Goal: Task Accomplishment & Management: Use online tool/utility

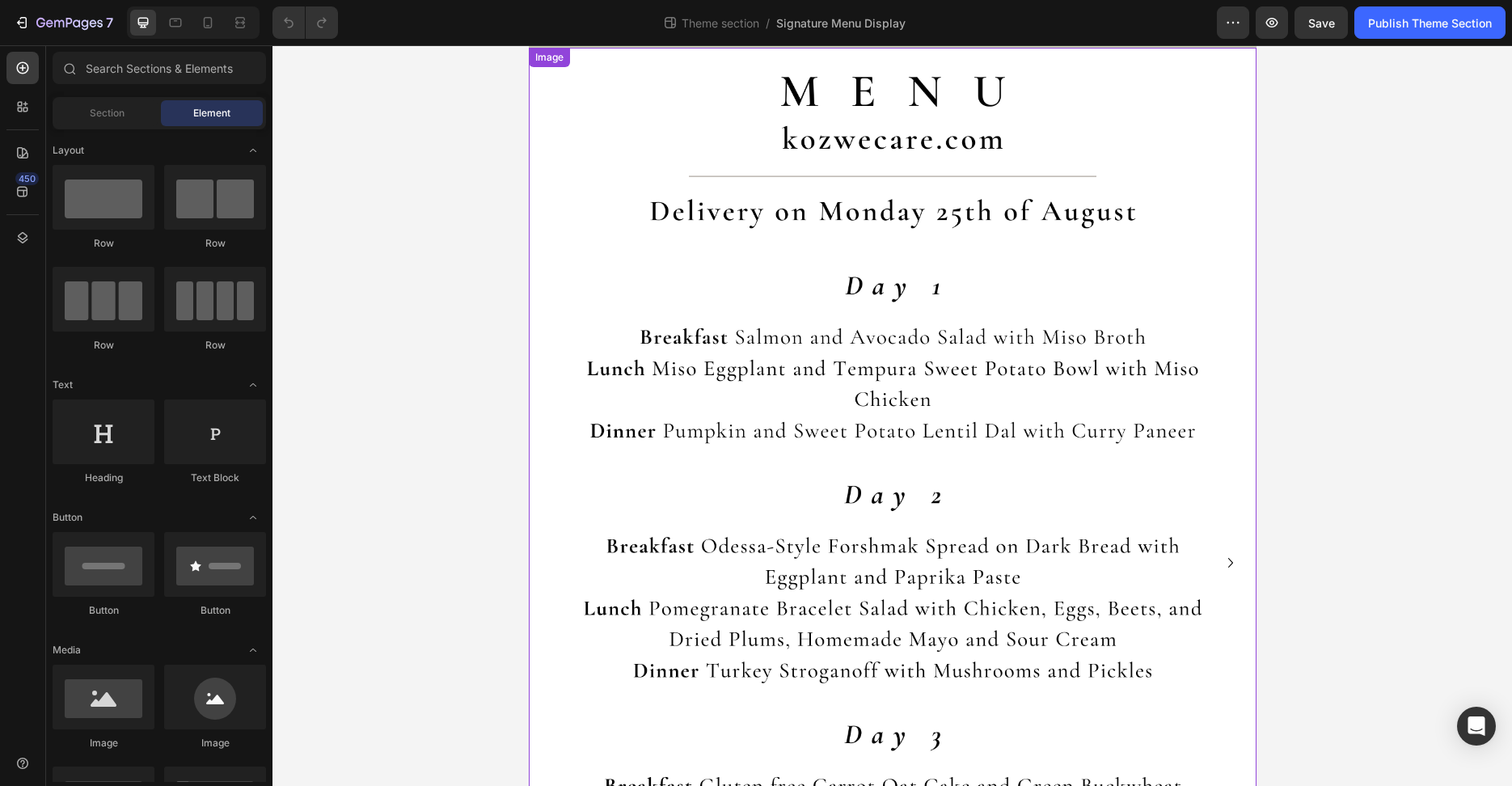
scroll to position [246, 0]
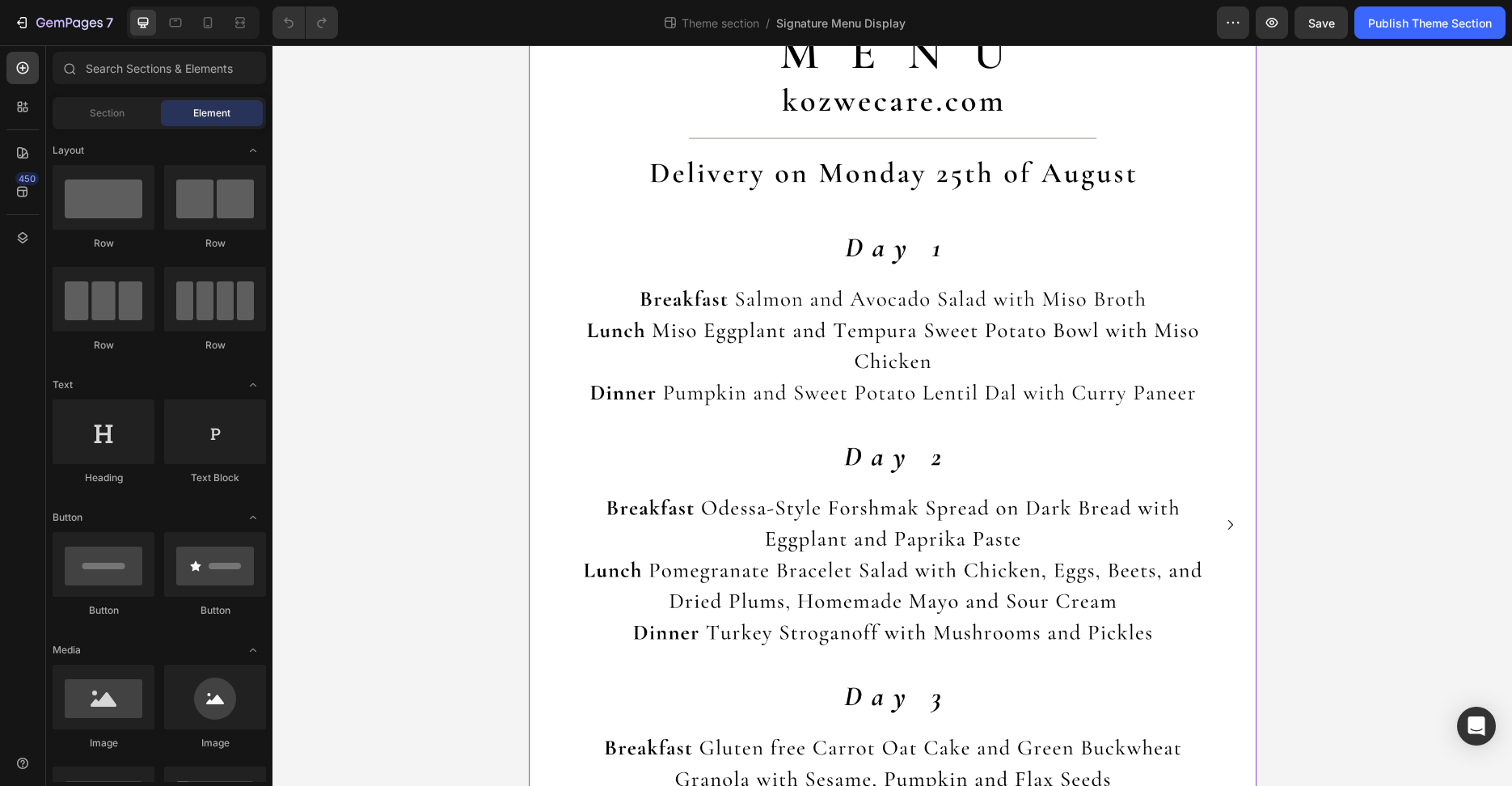
click at [655, 385] on img at bounding box center [892, 524] width 728 height 1029
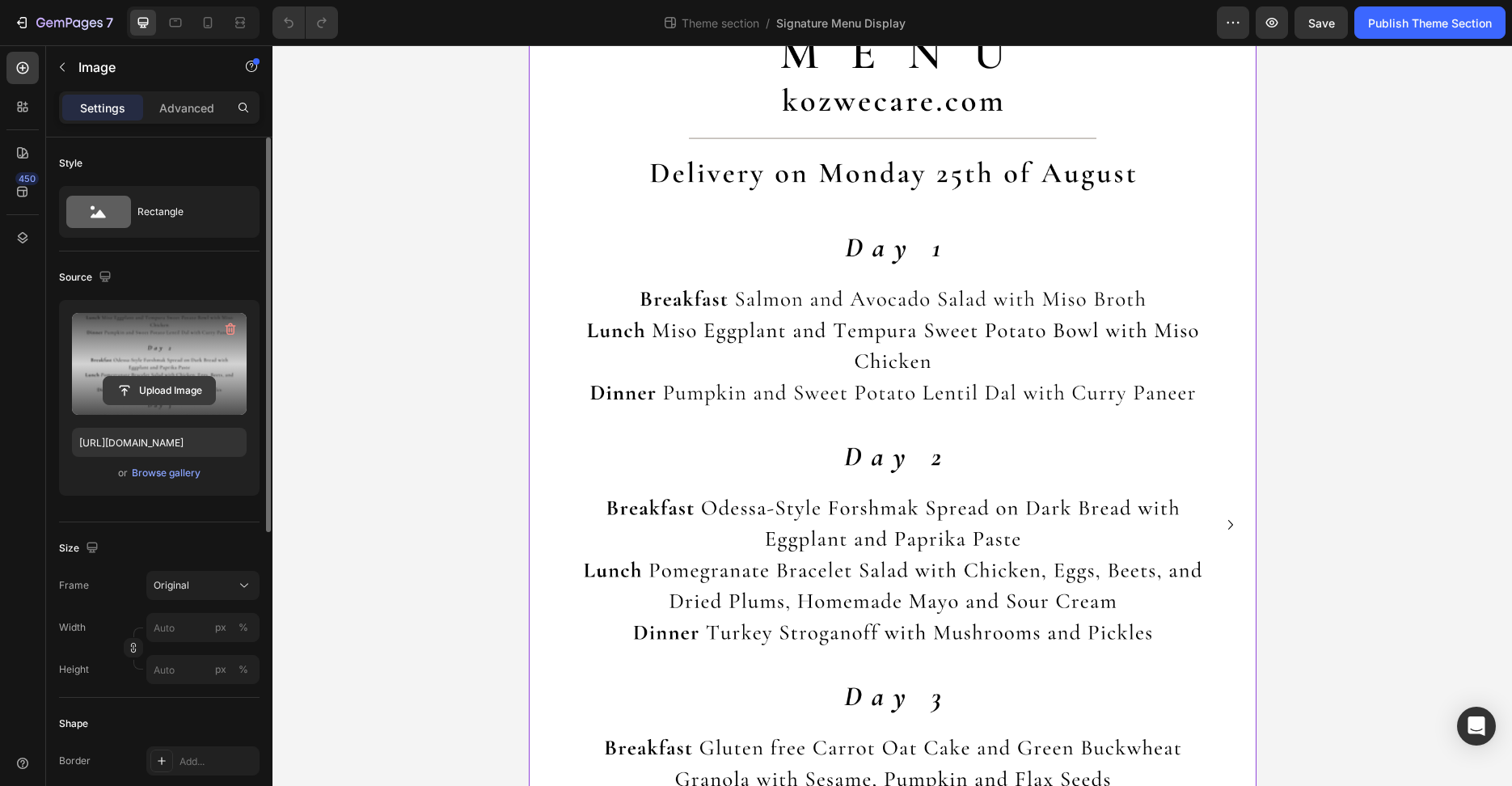
click at [142, 391] on input "file" at bounding box center [160, 390] width 112 height 28
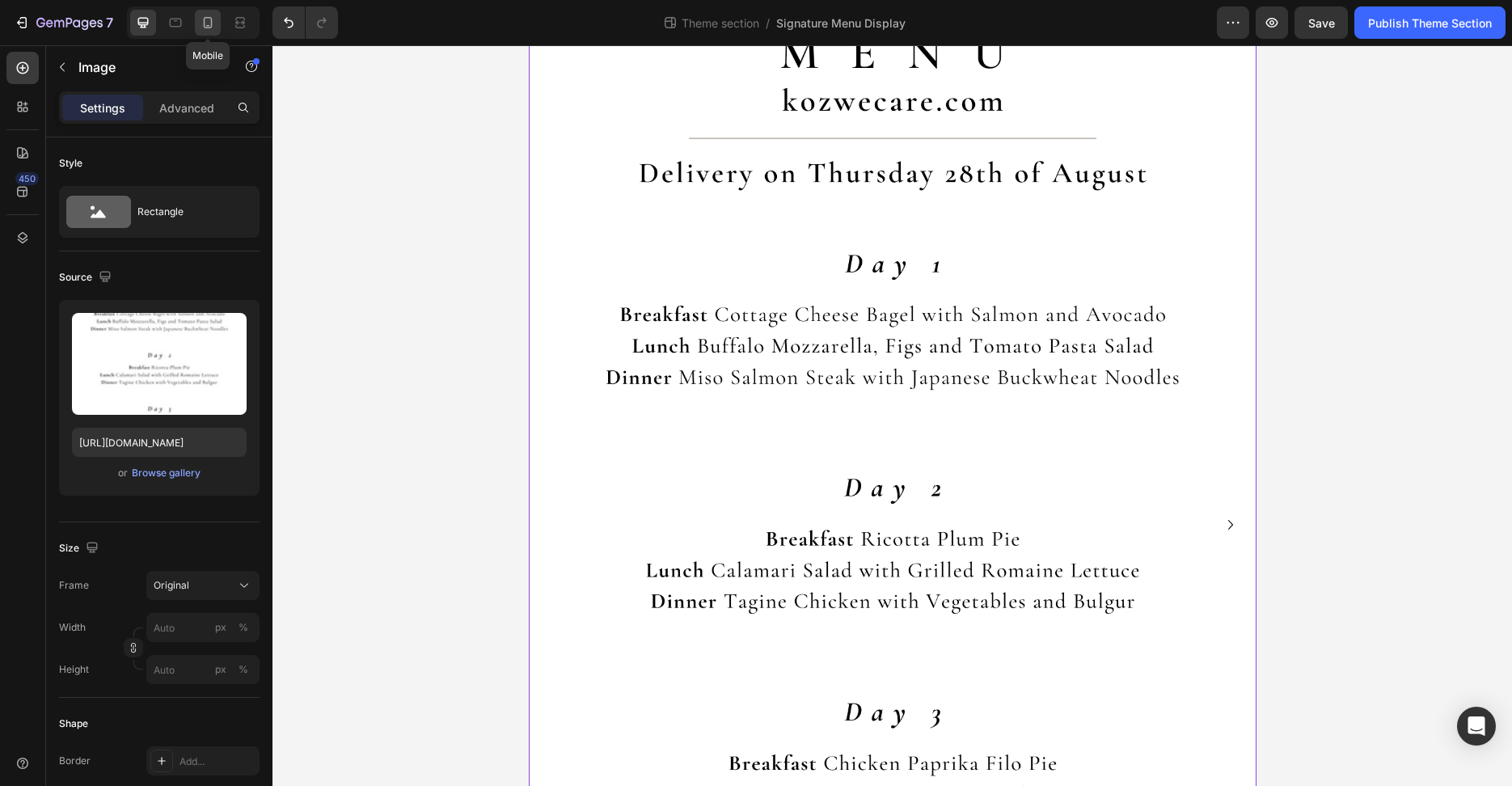
click at [207, 23] on icon at bounding box center [208, 22] width 16 height 16
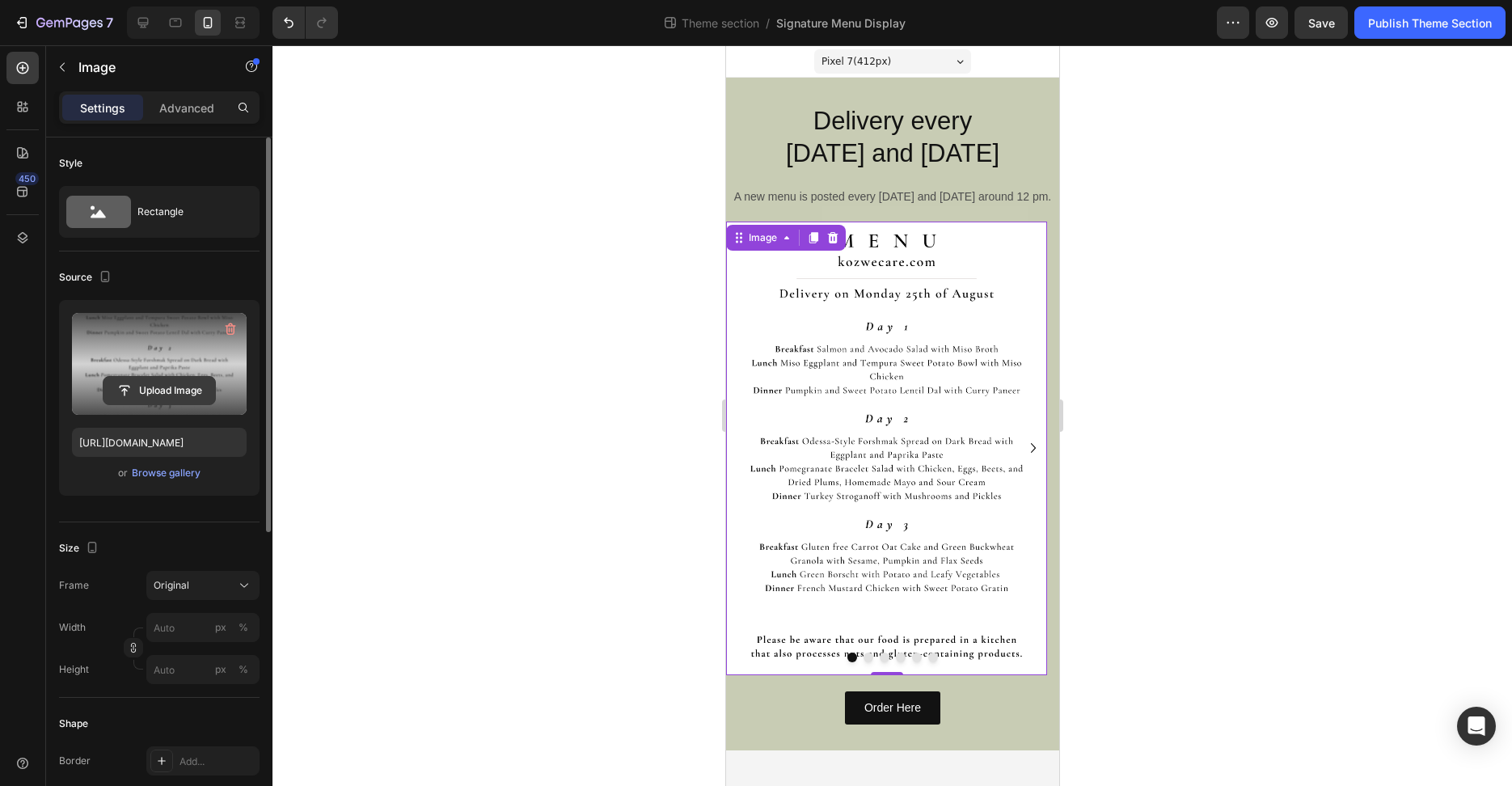
click at [189, 389] on input "file" at bounding box center [160, 390] width 112 height 28
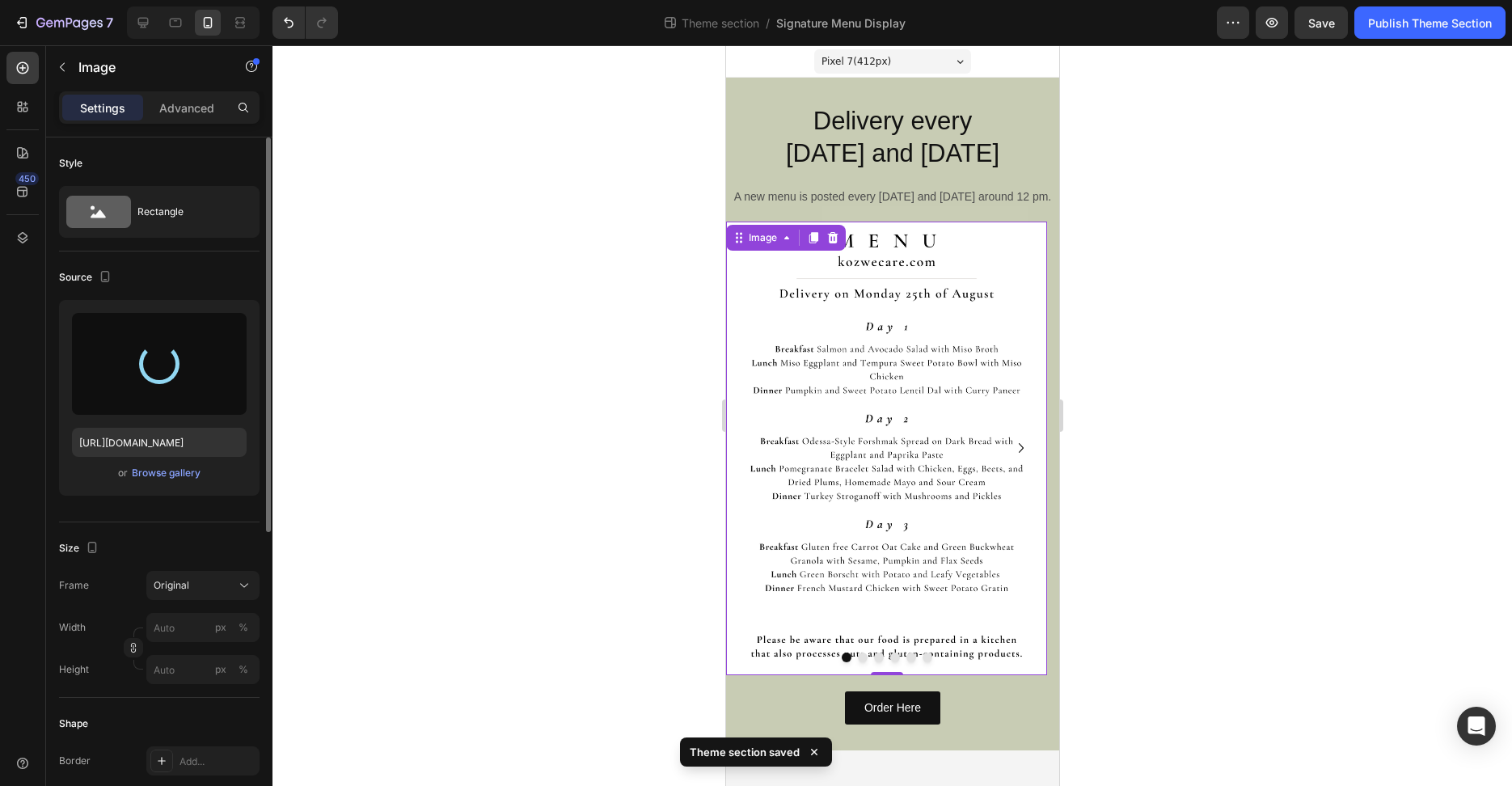
type input "[URL][DOMAIN_NAME]"
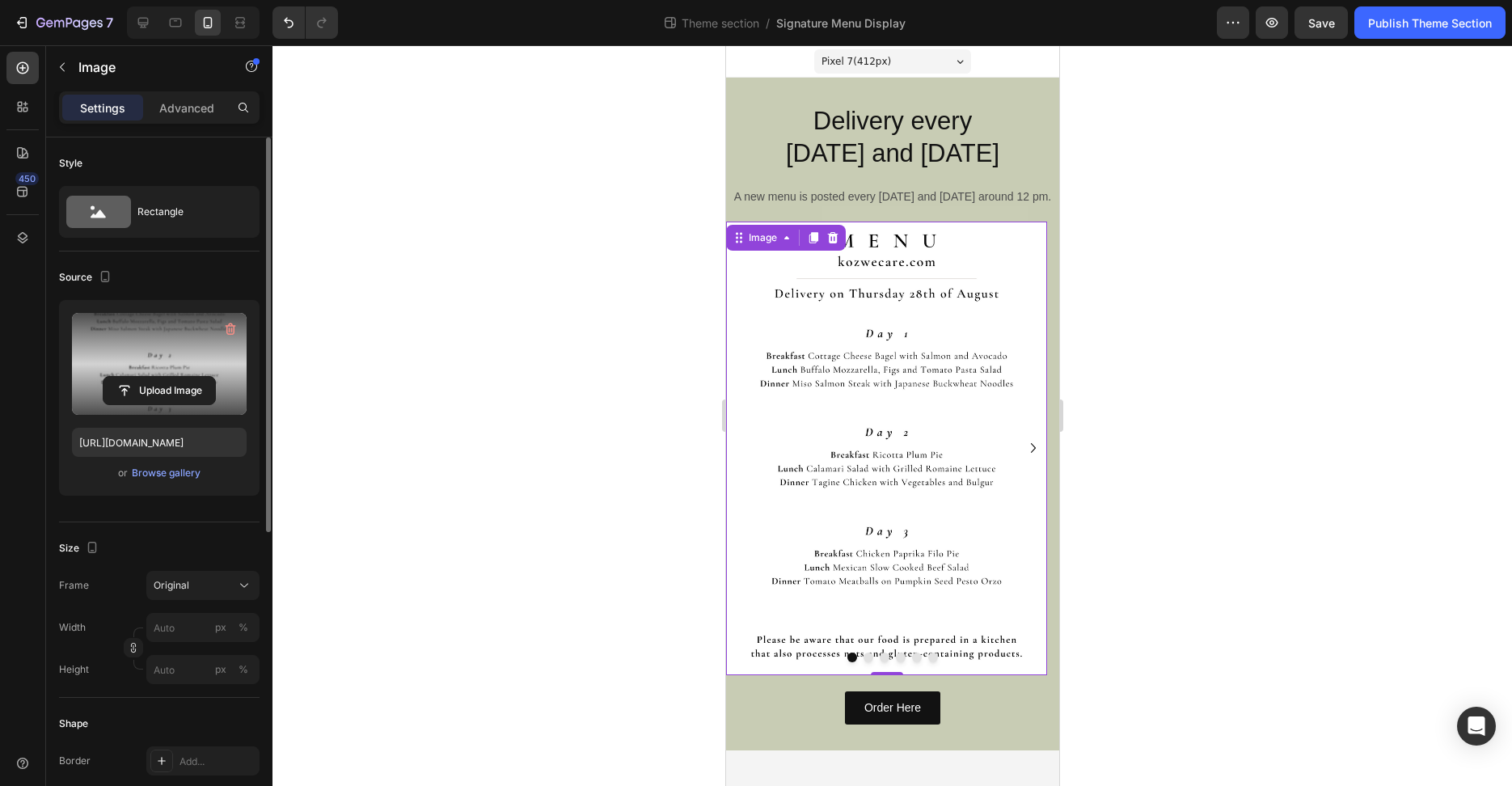
click at [418, 109] on div at bounding box center [893, 416] width 1240 height 741
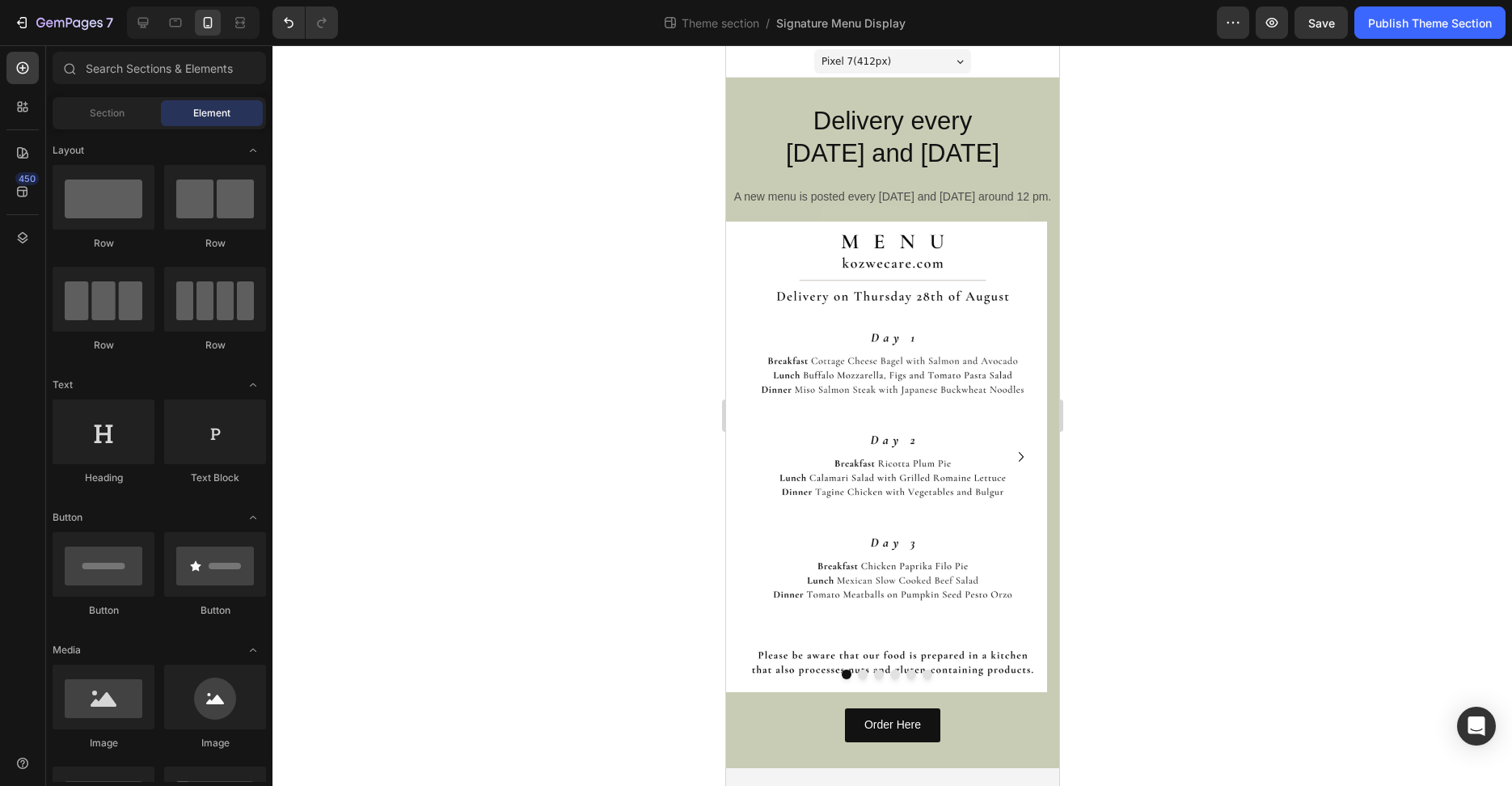
click at [587, 138] on div at bounding box center [893, 416] width 1240 height 741
click at [959, 60] on div "Pixel 7 ( 412 px)" at bounding box center [892, 61] width 157 height 24
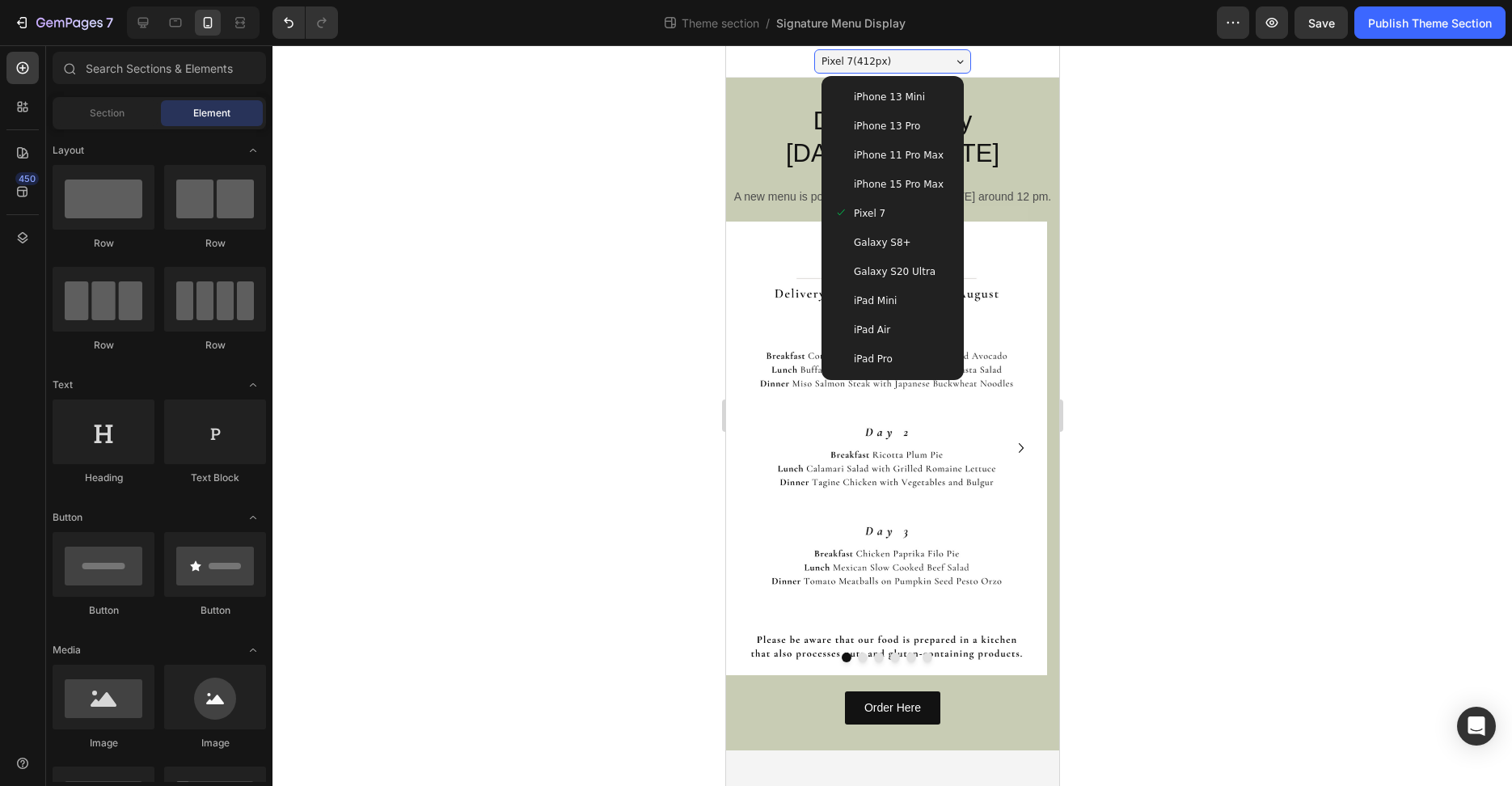
click at [902, 161] on span "iPhone 11 Pro Max" at bounding box center [897, 155] width 90 height 16
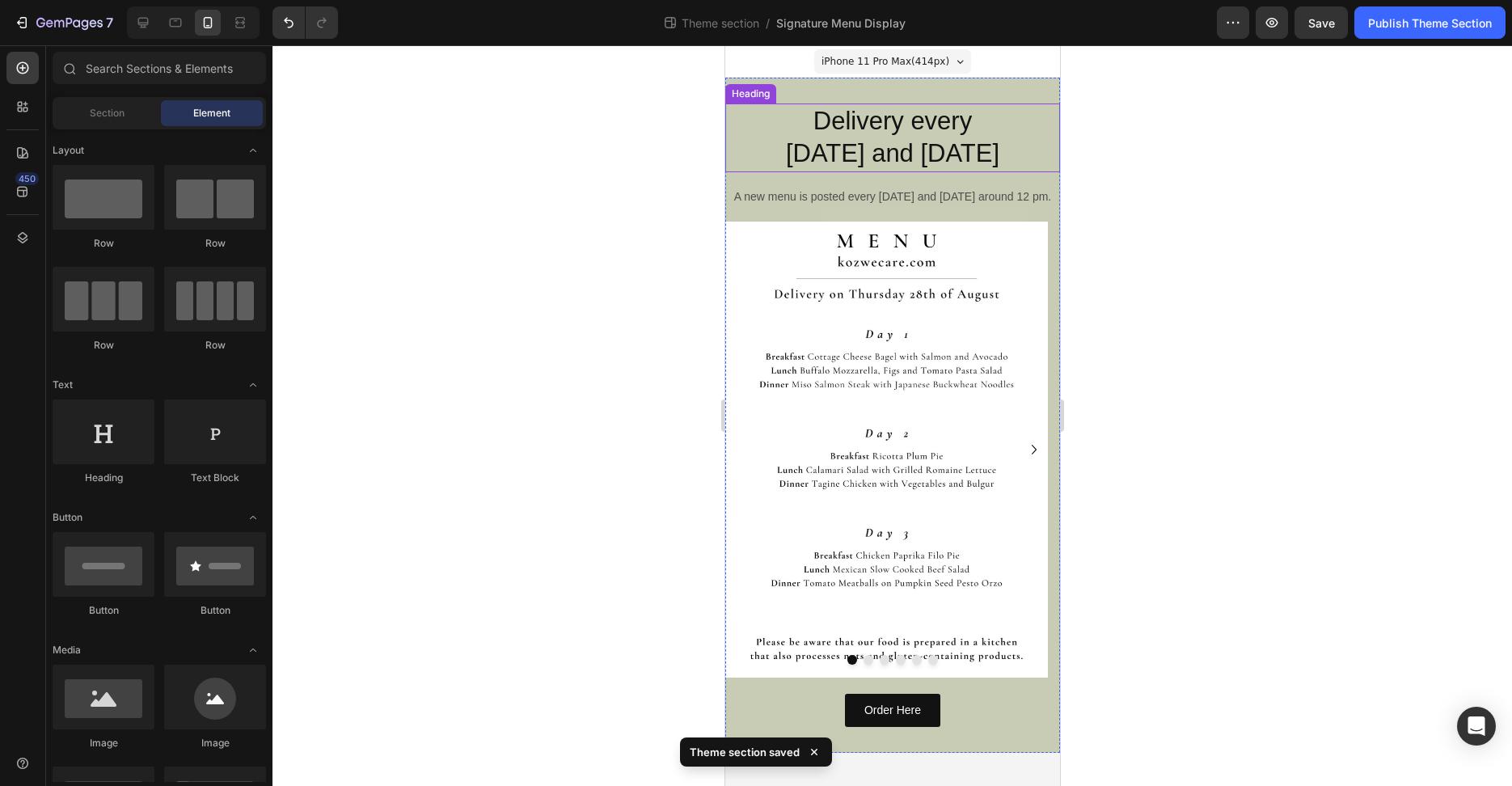
click at [514, 209] on div at bounding box center [893, 416] width 1240 height 741
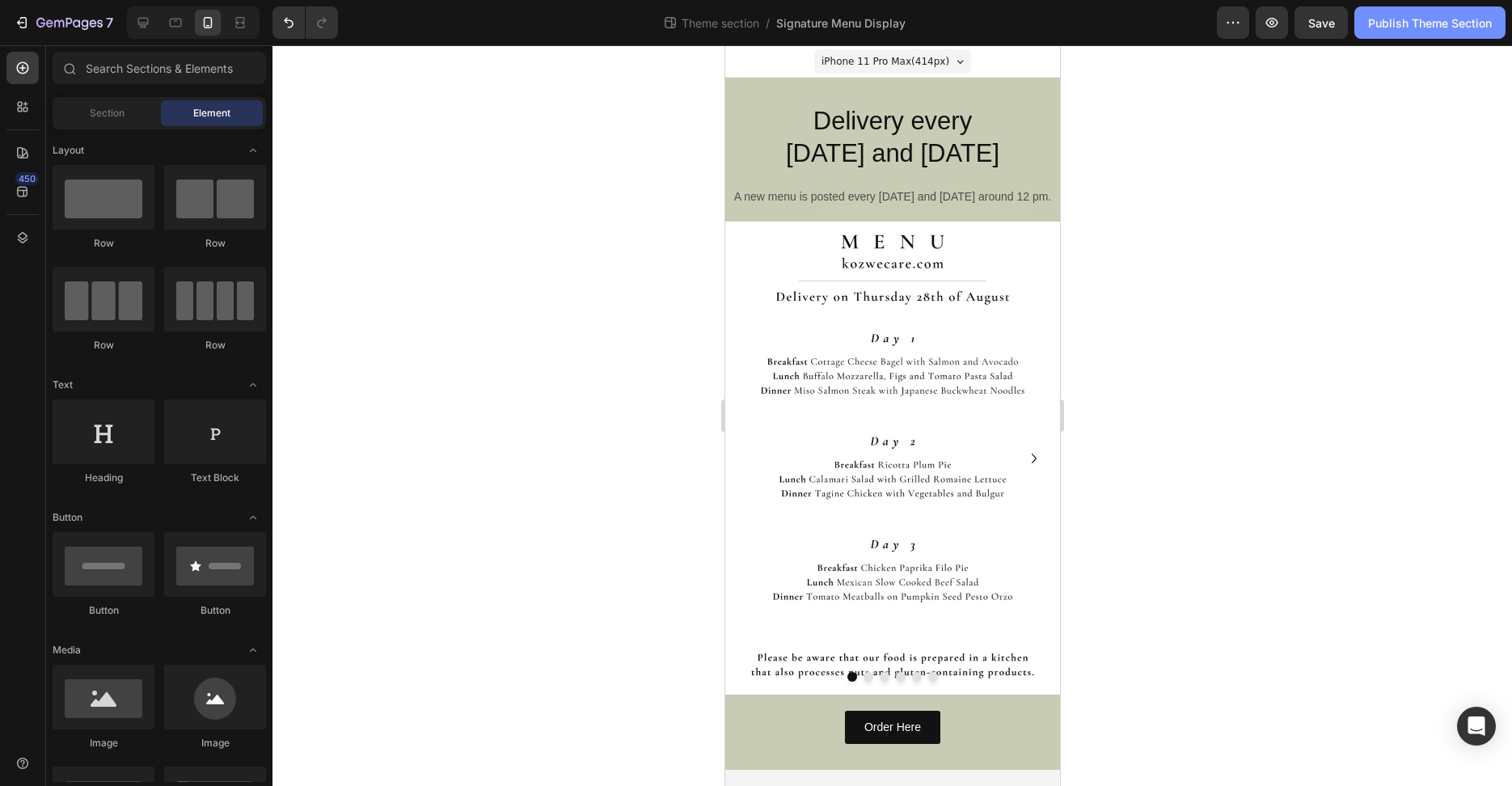
click at [1410, 28] on div "Publish Theme Section" at bounding box center [1429, 22] width 123 height 17
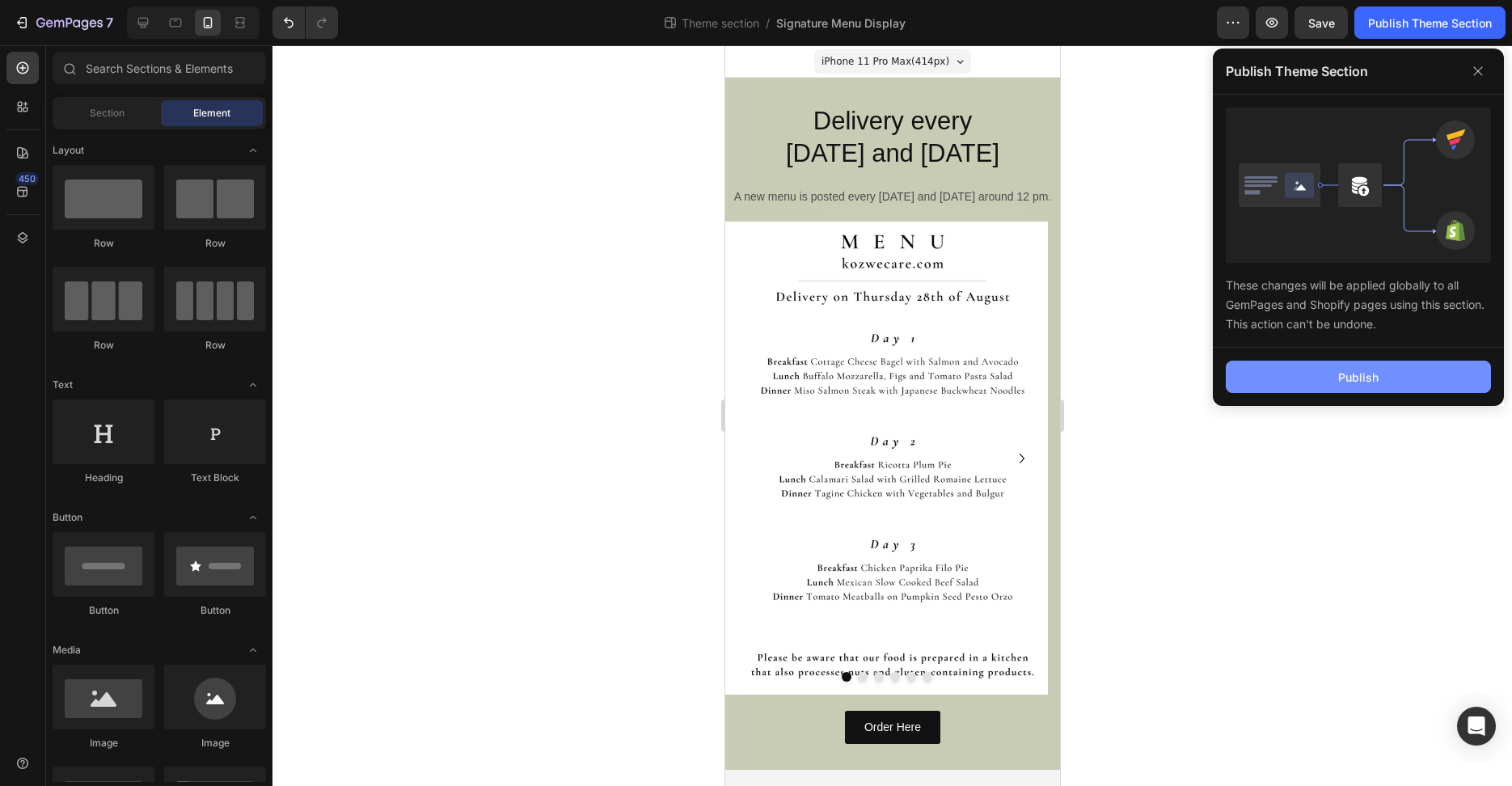
click at [1385, 380] on button "Publish" at bounding box center [1358, 377] width 266 height 32
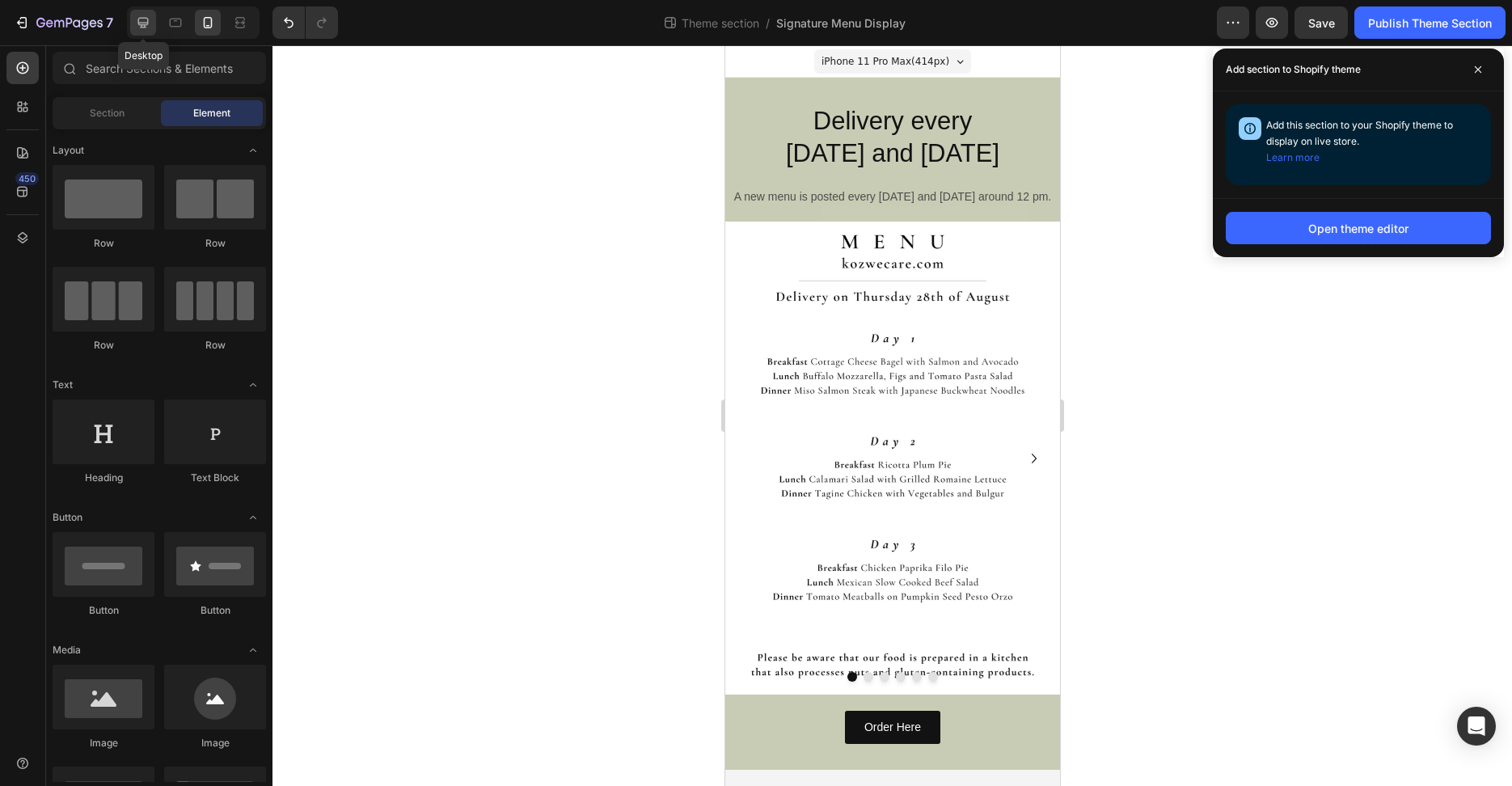
click at [139, 27] on icon at bounding box center [143, 22] width 16 height 16
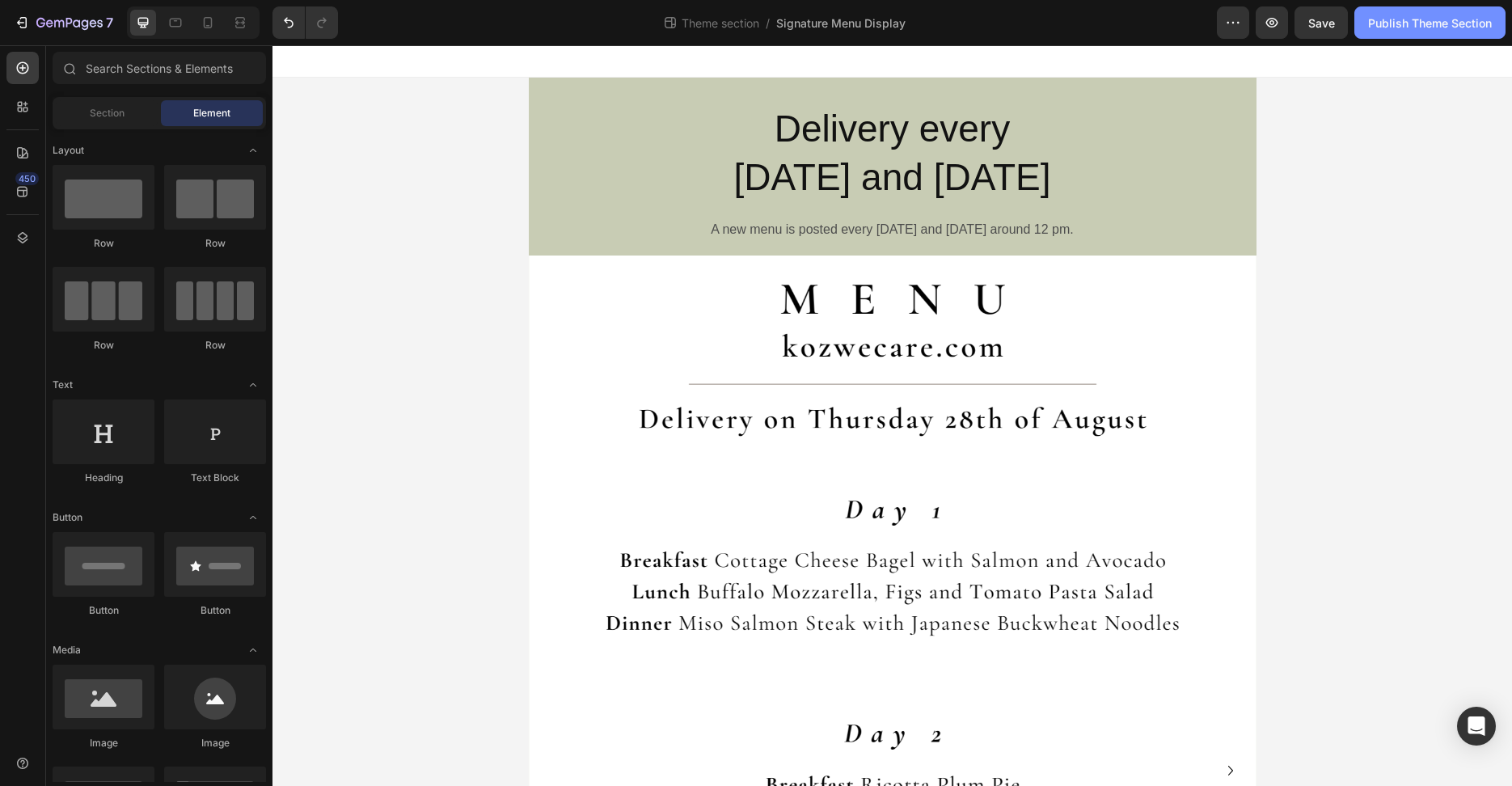
click at [1430, 19] on div "Publish Theme Section" at bounding box center [1429, 22] width 123 height 17
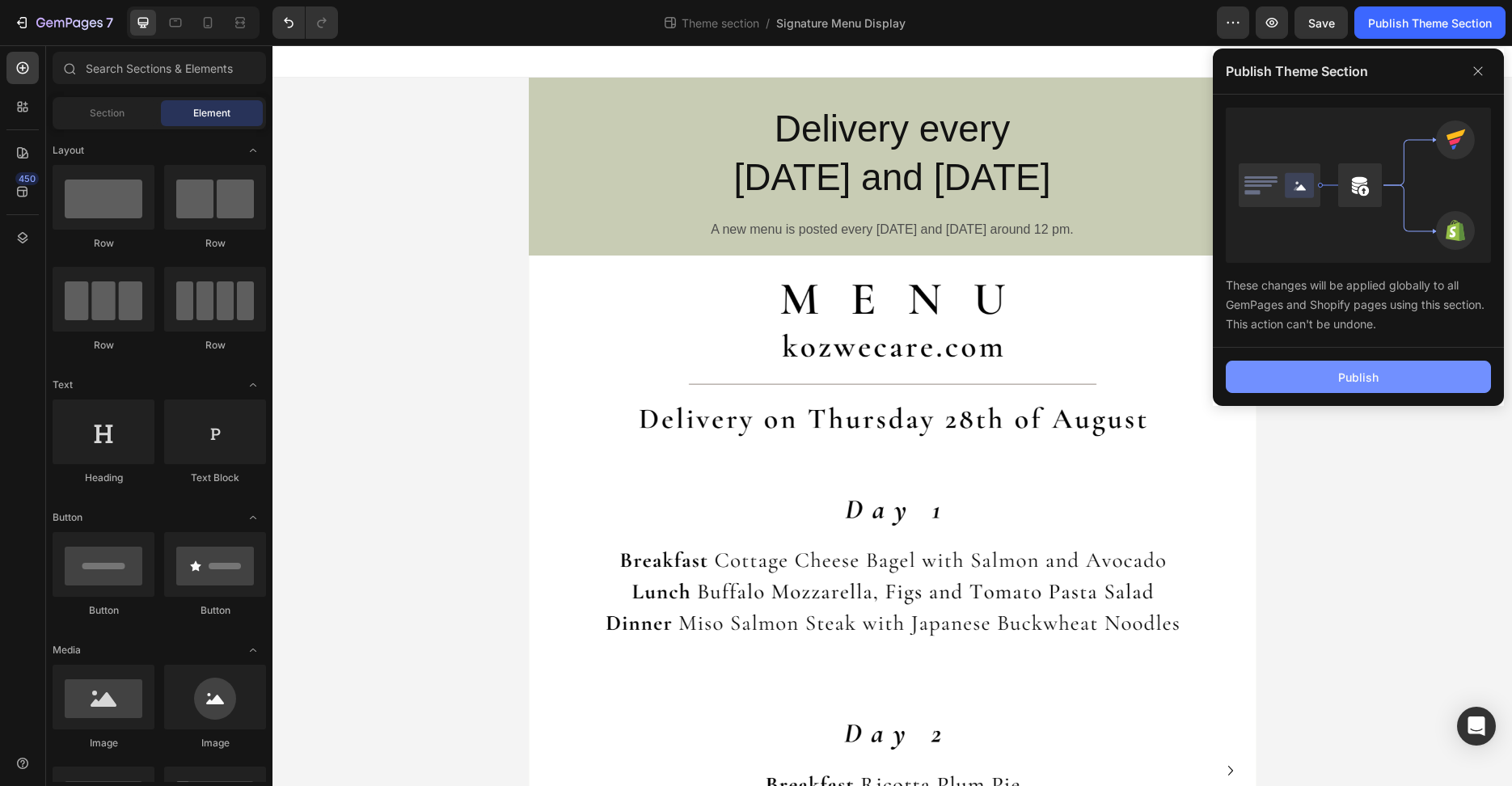
click at [1426, 385] on button "Publish" at bounding box center [1358, 377] width 266 height 32
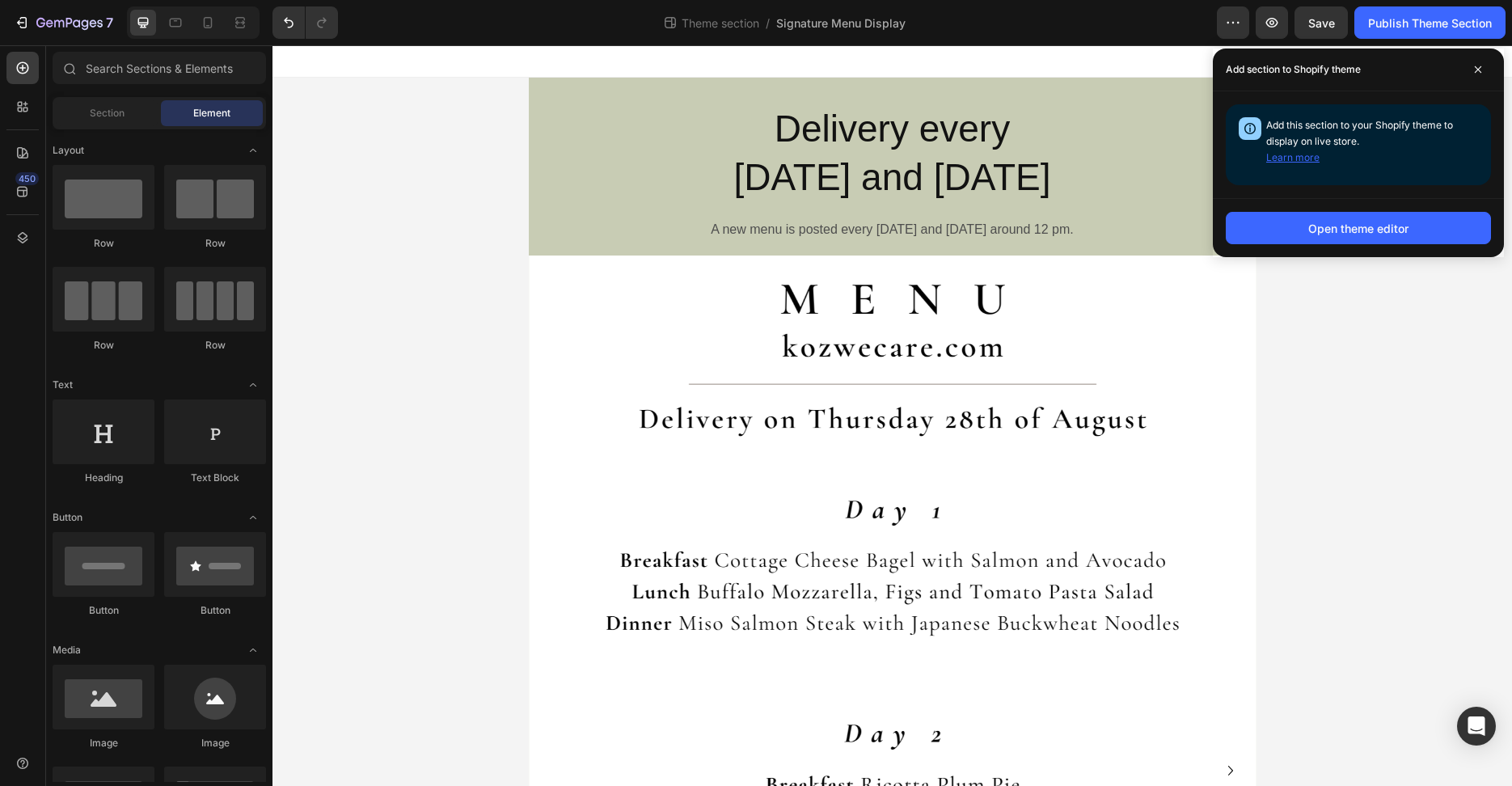
click at [1298, 162] on button "Learn more" at bounding box center [1293, 157] width 53 height 16
click at [1482, 65] on span at bounding box center [1478, 69] width 26 height 26
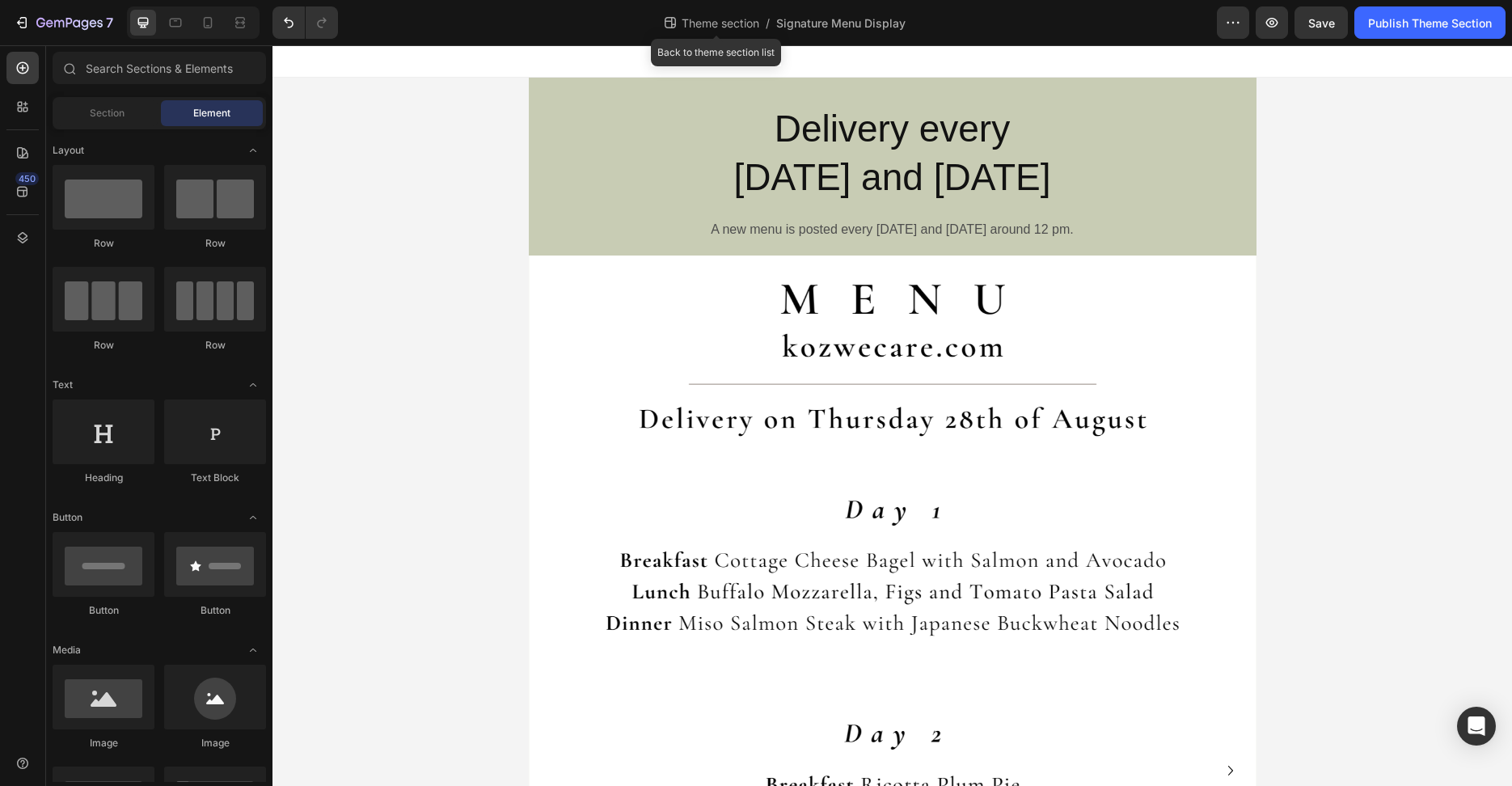
click at [696, 27] on span "Theme section" at bounding box center [720, 22] width 84 height 17
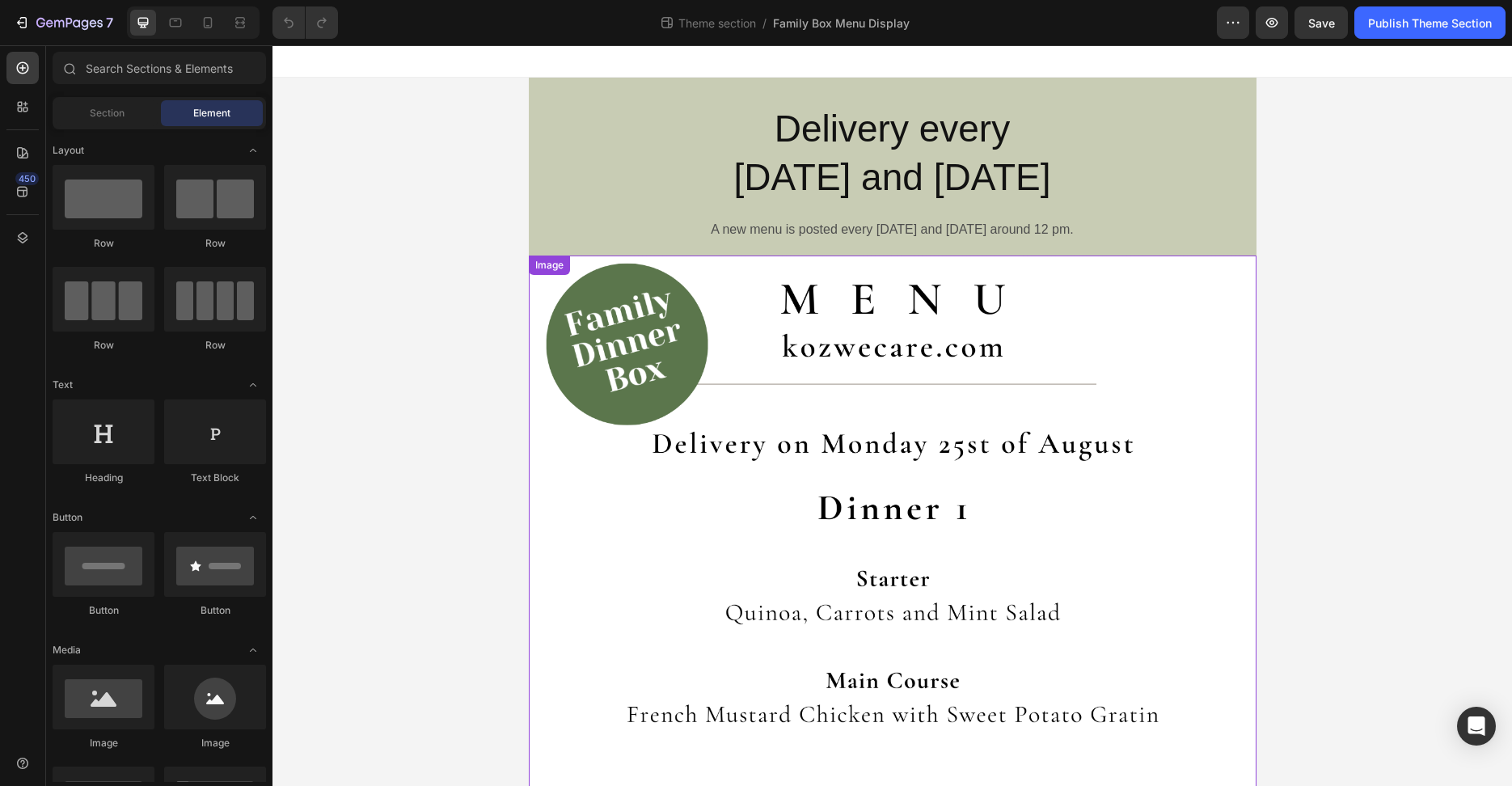
click at [565, 569] on img at bounding box center [892, 770] width 728 height 1029
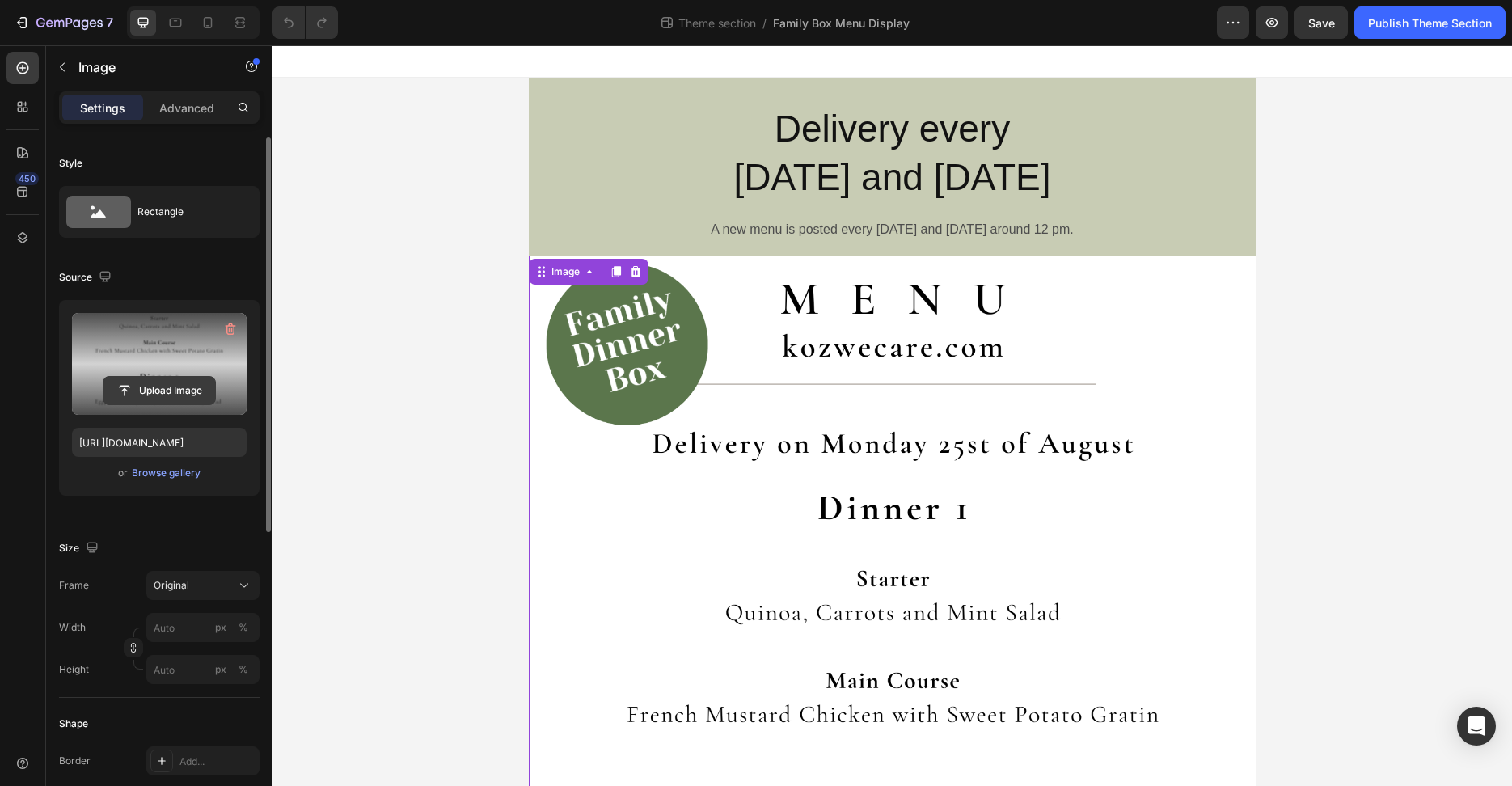
click at [179, 394] on input "file" at bounding box center [160, 390] width 112 height 28
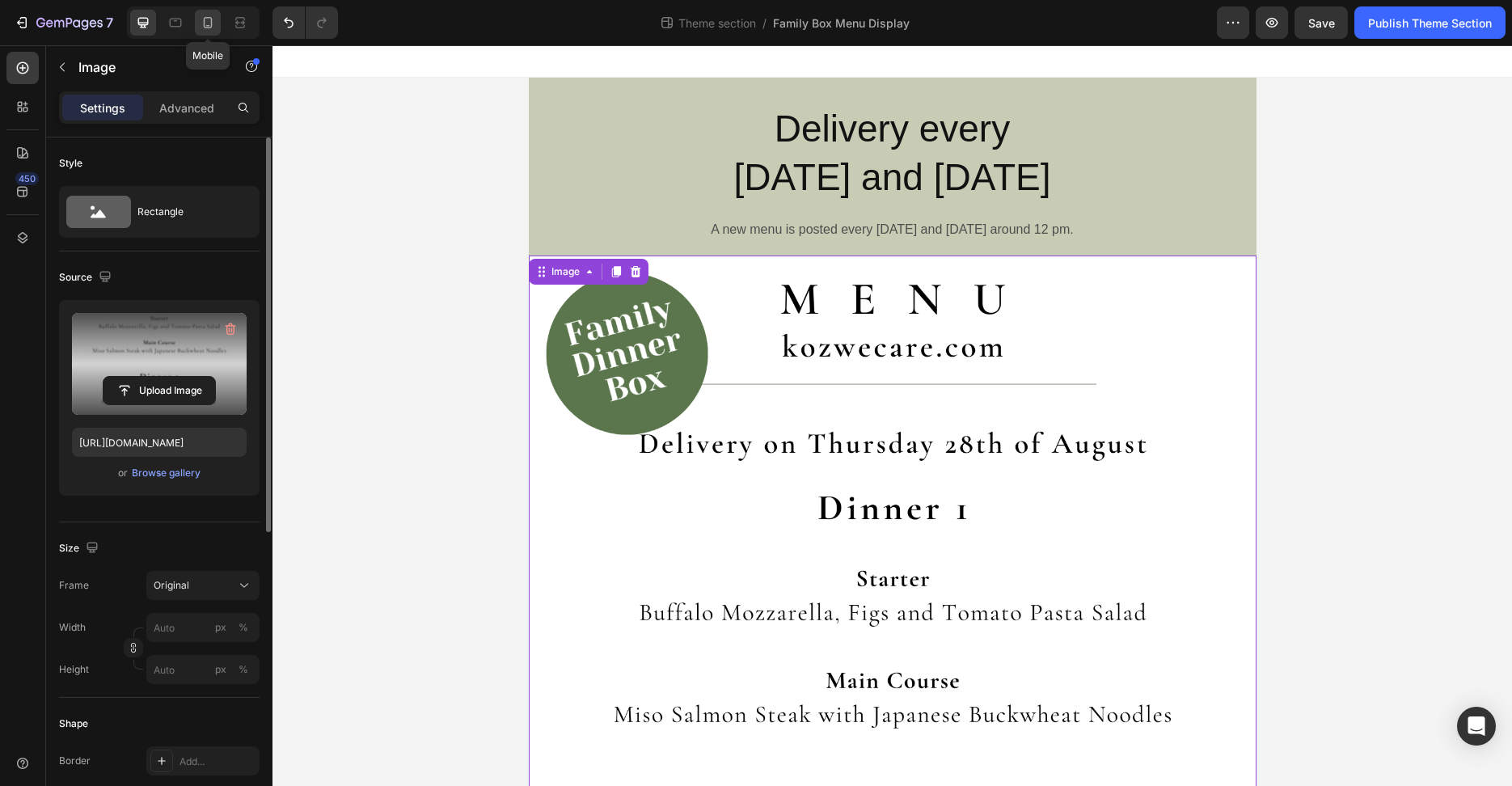
click at [206, 22] on icon at bounding box center [208, 22] width 16 height 16
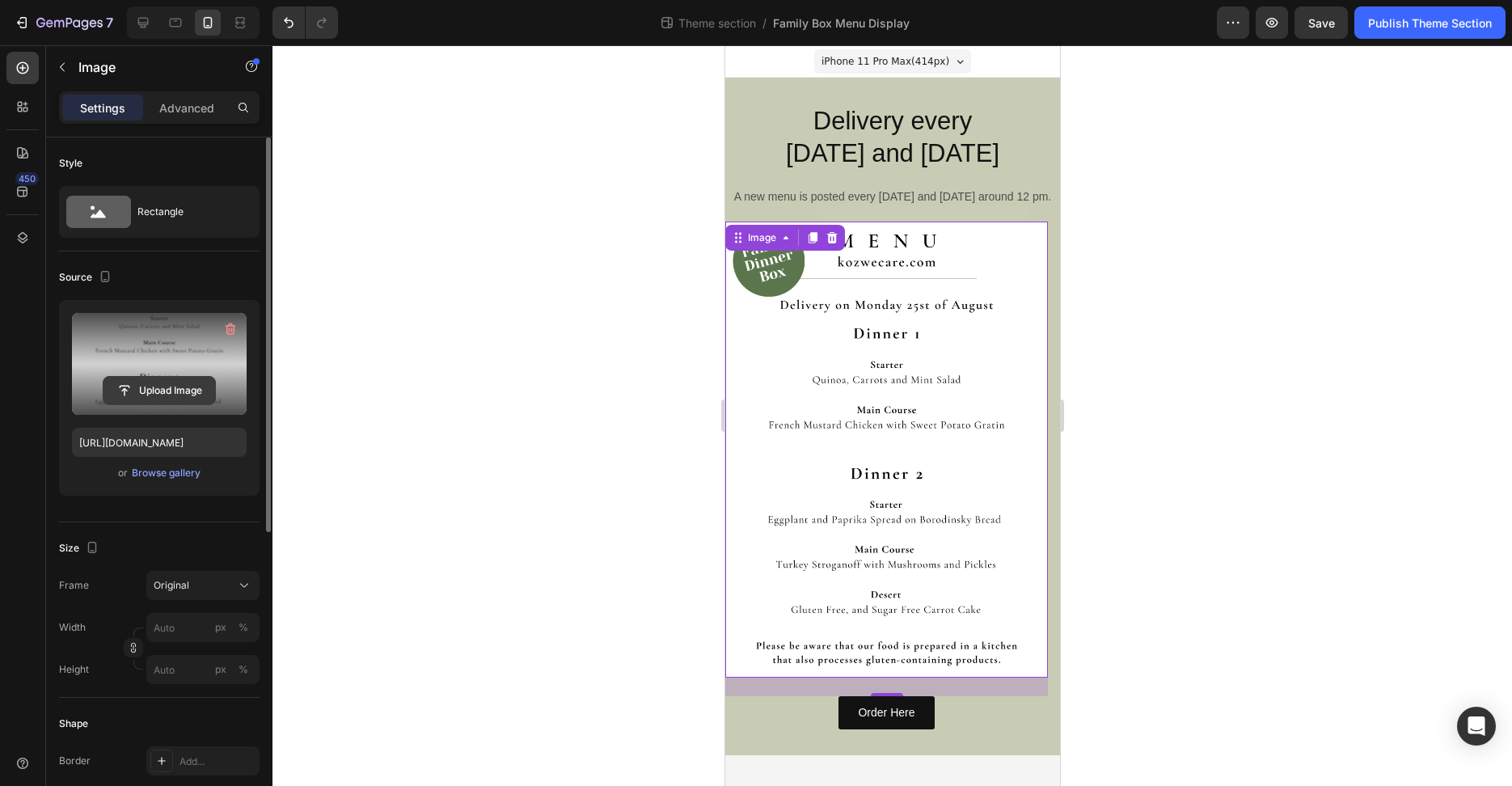
click at [163, 390] on input "file" at bounding box center [160, 390] width 112 height 28
type input "https://cdn.shopify.com/s/files/1/0819/7521/4428/files/gempages_510305352017773…"
click at [1419, 22] on div "Publish Theme Section" at bounding box center [1429, 22] width 123 height 17
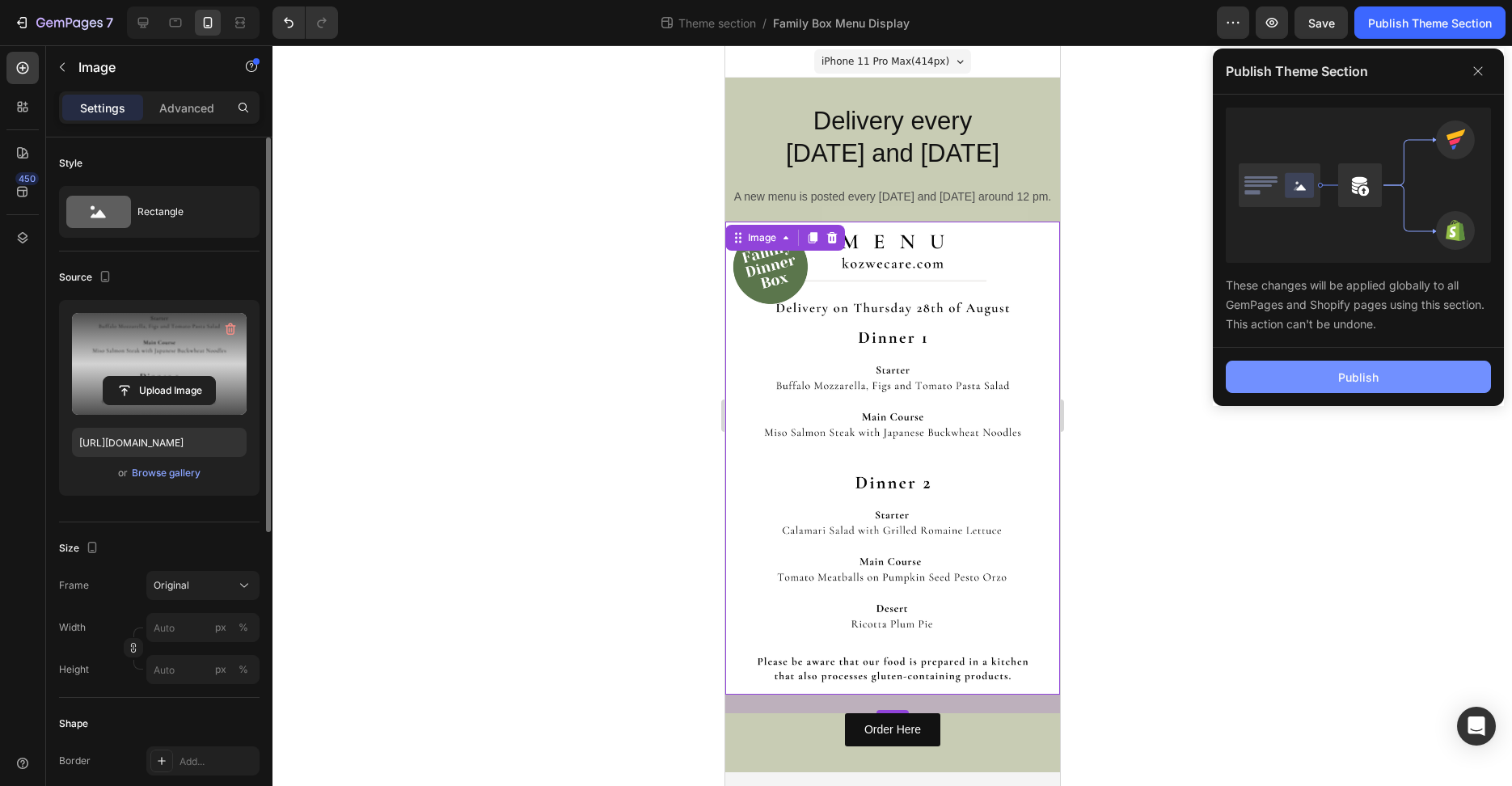
click at [1344, 371] on div "Publish" at bounding box center [1359, 377] width 41 height 17
